Goal: Navigation & Orientation: Find specific page/section

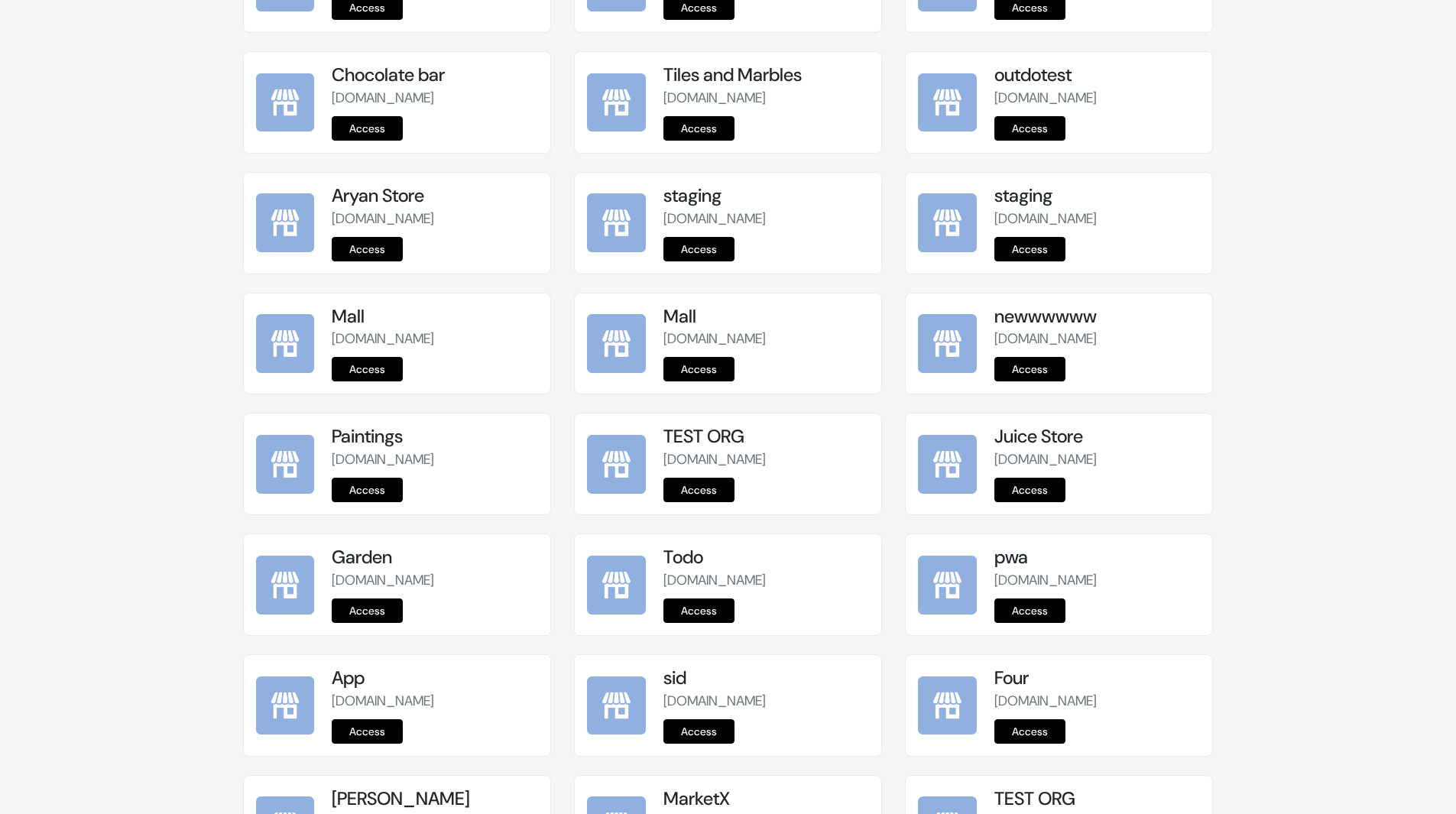
scroll to position [1691, 0]
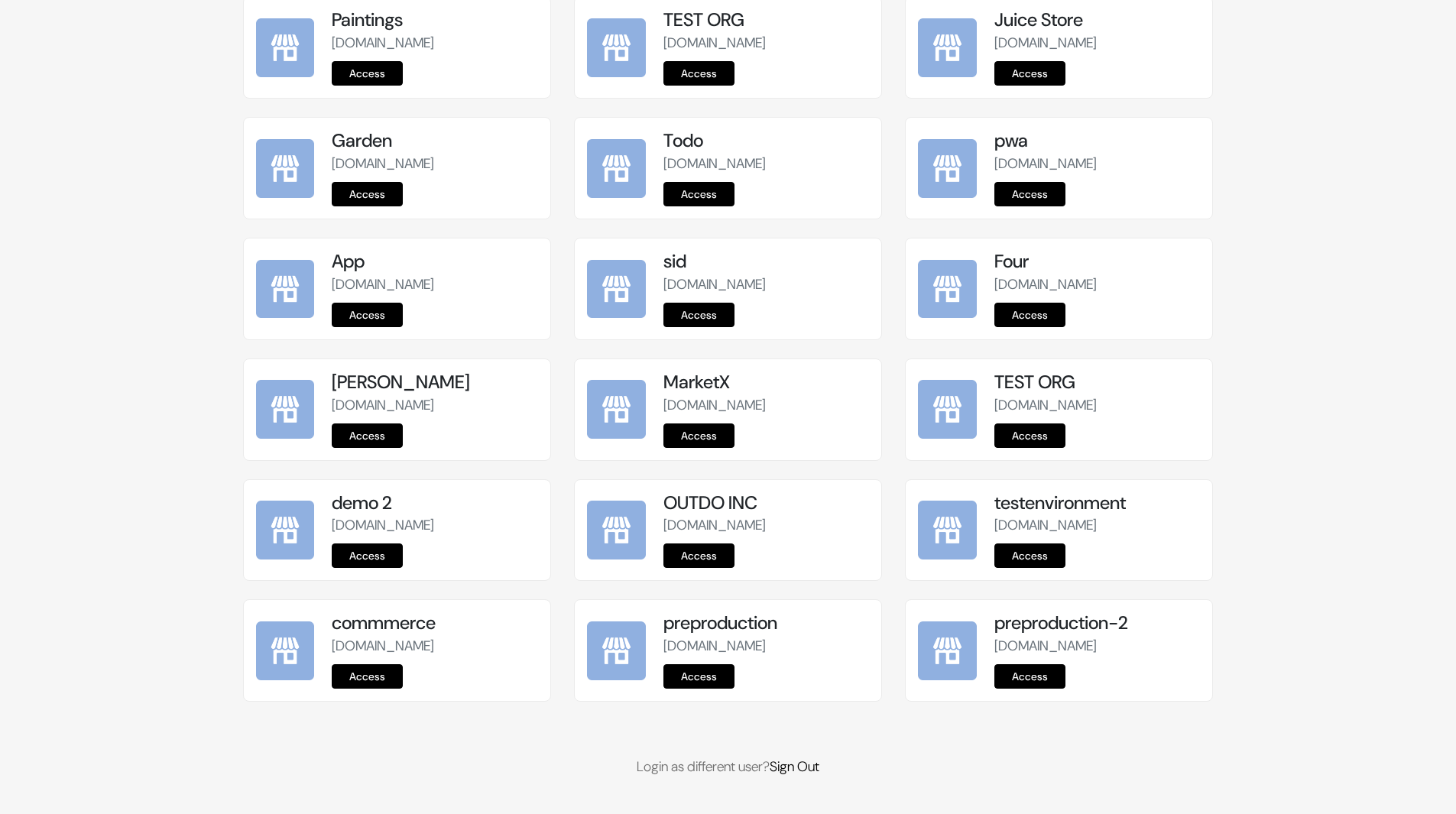
click at [707, 679] on link "Access" at bounding box center [699, 676] width 71 height 24
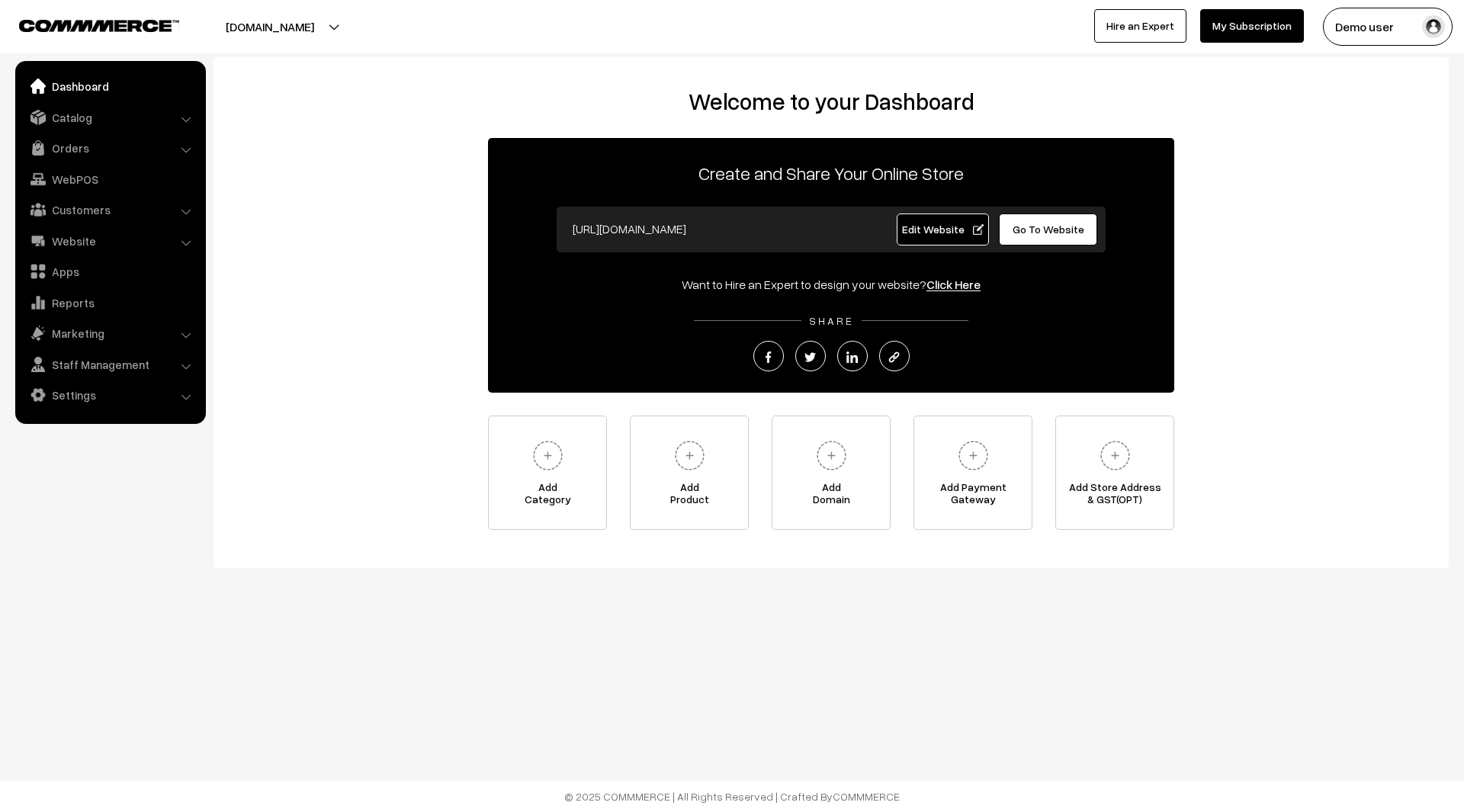
click at [952, 224] on span "Edit Website" at bounding box center [943, 229] width 82 height 13
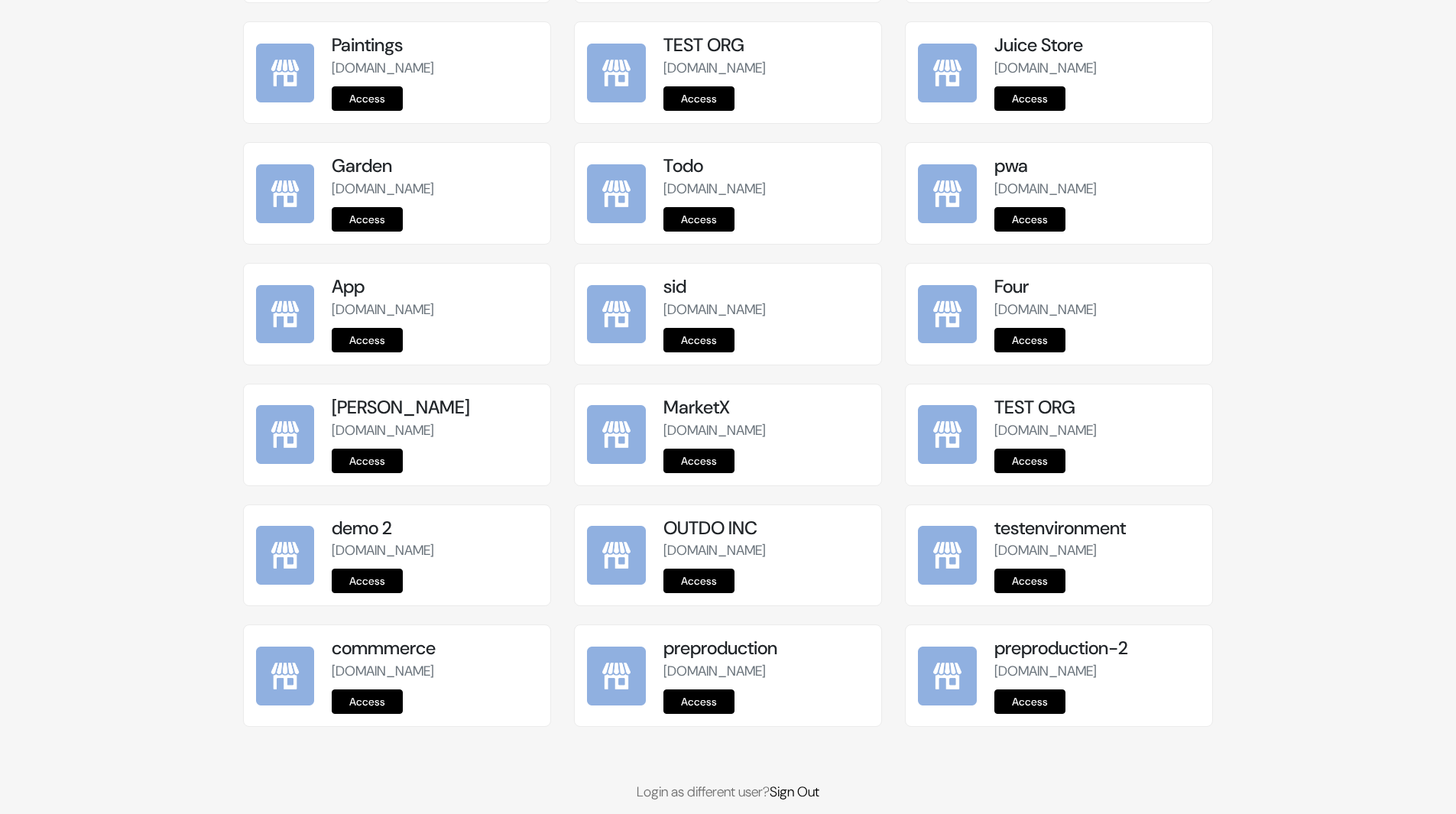
scroll to position [1691, 0]
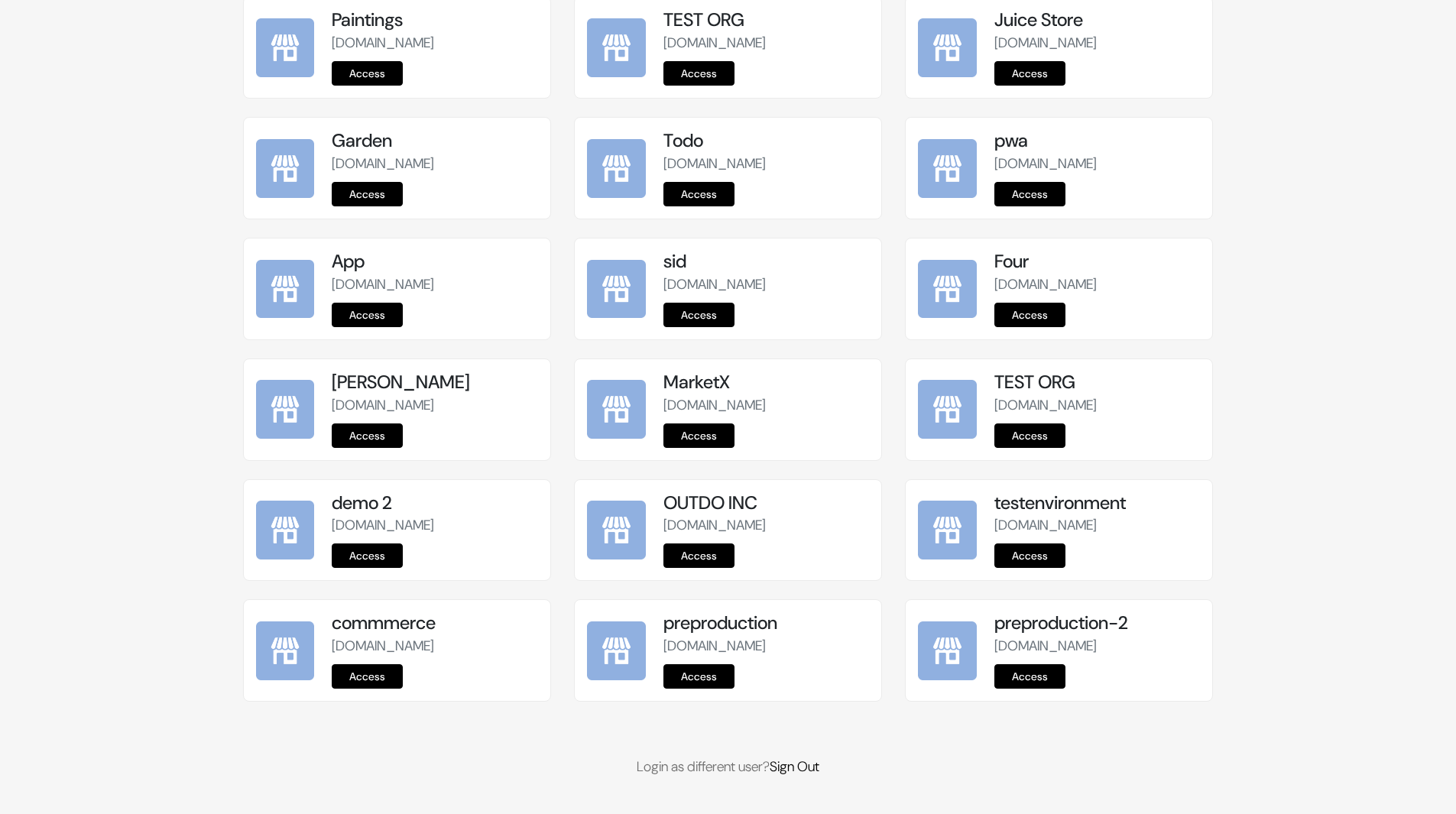
click at [710, 670] on link "Access" at bounding box center [699, 676] width 71 height 24
click at [694, 677] on link "Access" at bounding box center [699, 676] width 71 height 24
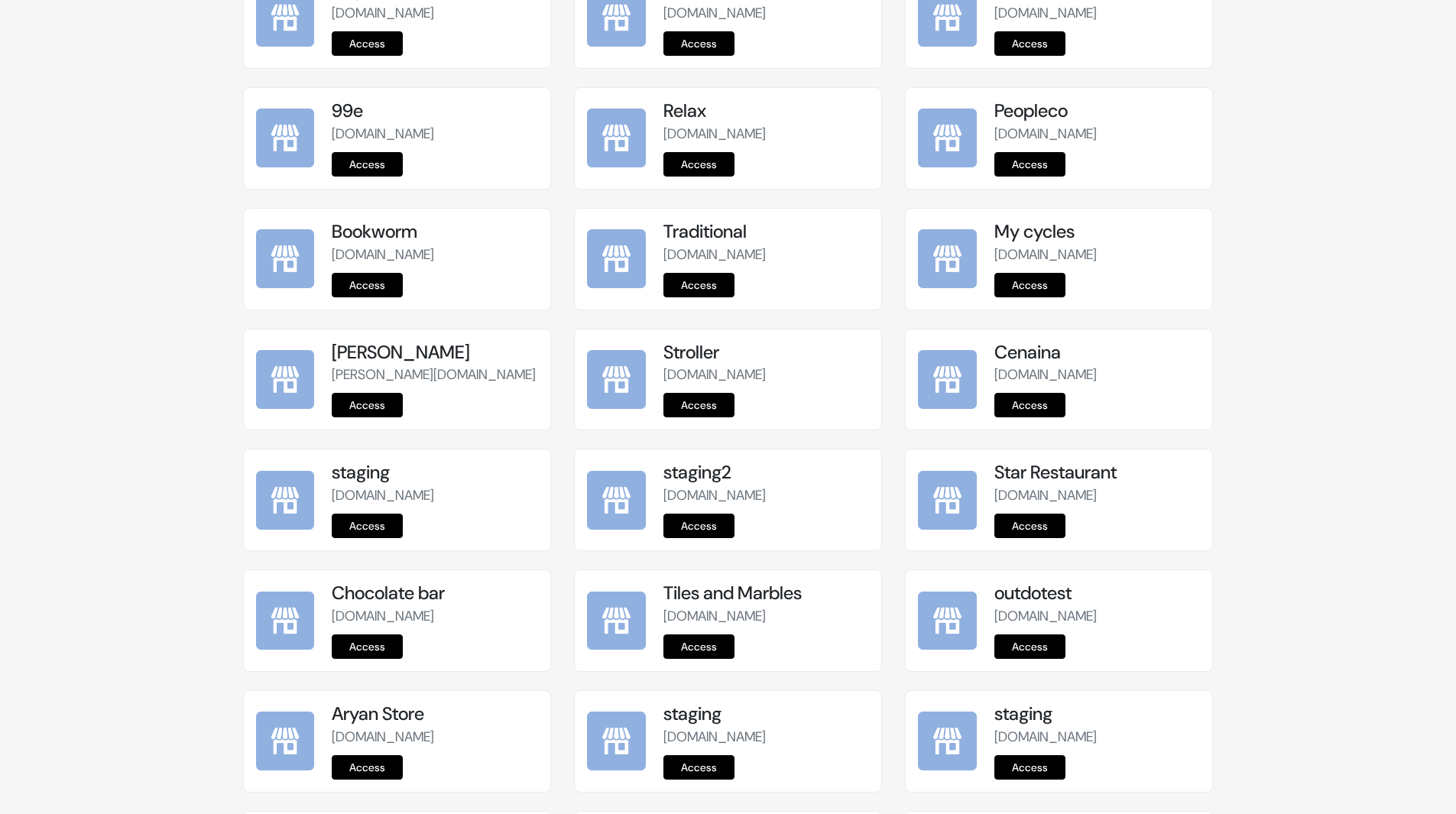
scroll to position [1691, 0]
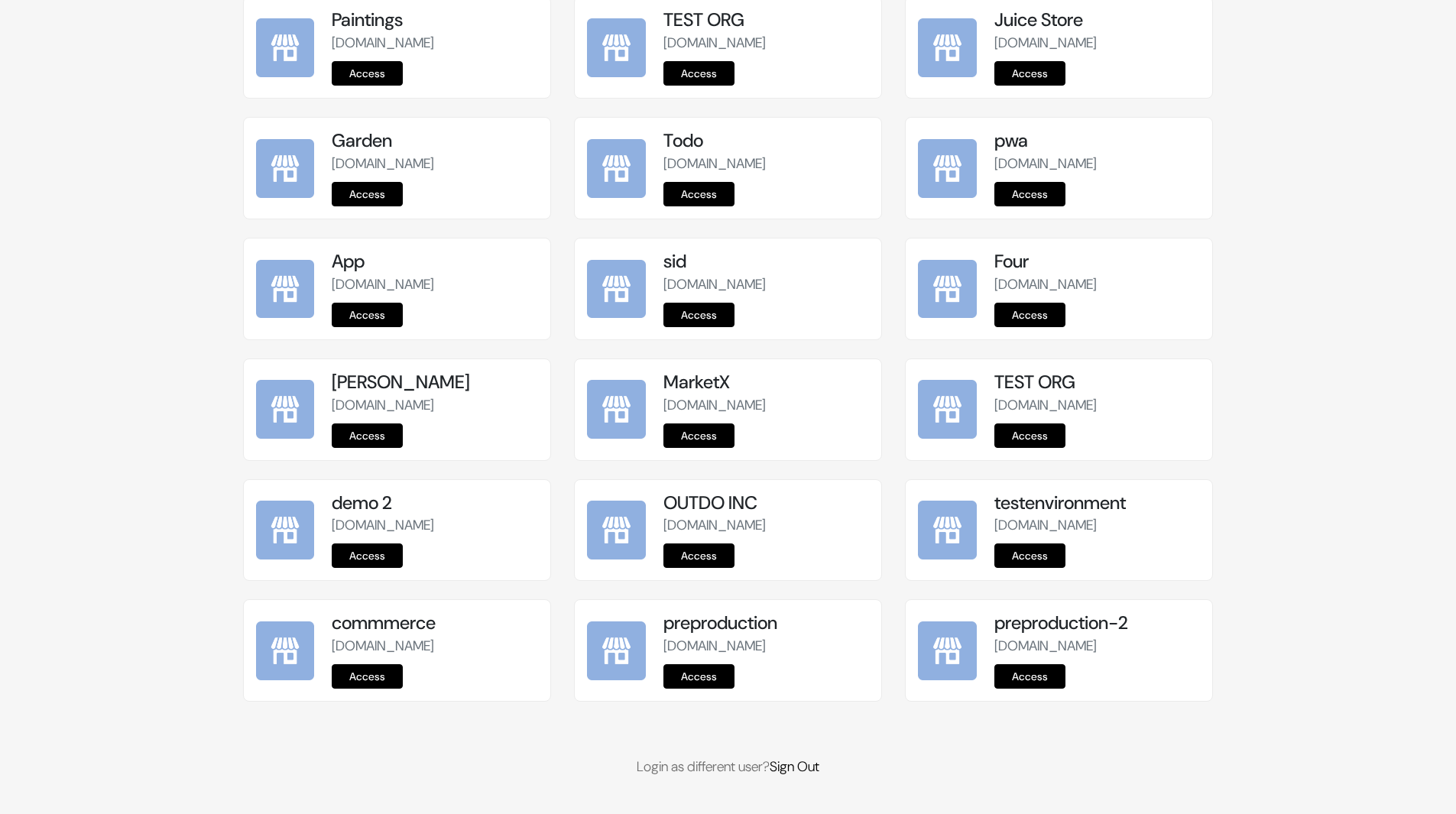
click at [692, 679] on link "Access" at bounding box center [699, 676] width 71 height 24
